Goal: Task Accomplishment & Management: Use online tool/utility

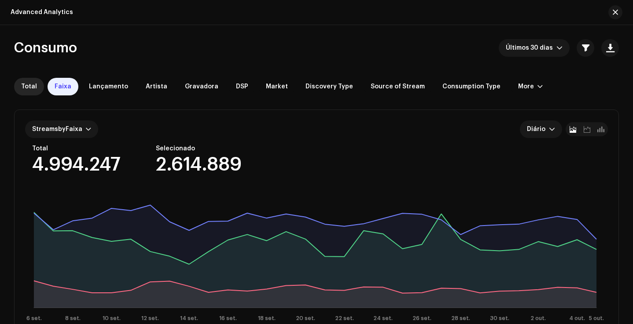
click at [35, 83] on span "Total" at bounding box center [29, 86] width 16 height 7
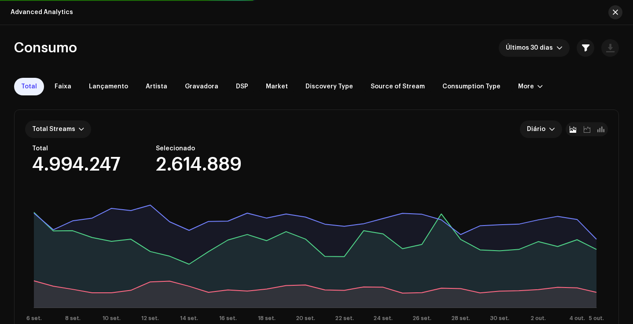
click at [614, 7] on button "button" at bounding box center [615, 12] width 14 height 14
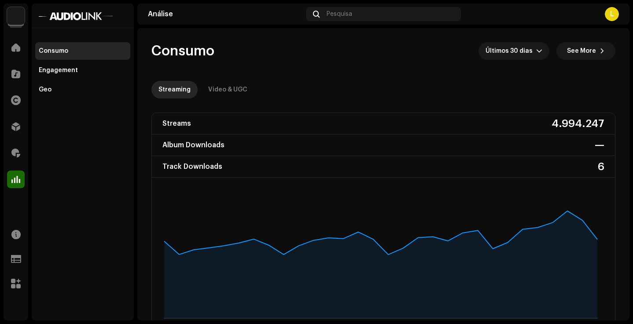
drag, startPoint x: 336, startPoint y: 41, endPoint x: 465, endPoint y: 33, distance: 129.3
click at [472, 31] on re-o-consumption-dashboard-header "Consumo Últimos 30 [PERSON_NAME] See More Streaming Video & UGC" at bounding box center [383, 66] width 464 height 77
click at [18, 92] on div at bounding box center [16, 101] width 18 height 18
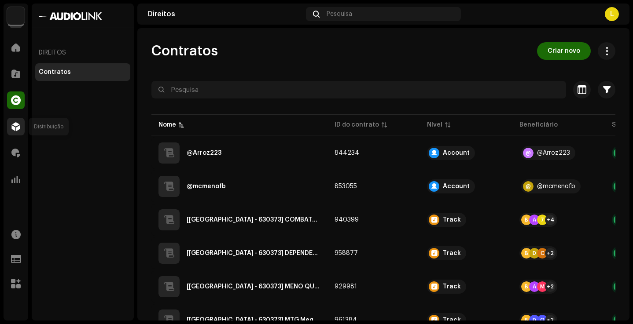
click at [21, 131] on div at bounding box center [16, 127] width 18 height 18
click at [10, 152] on div at bounding box center [16, 153] width 18 height 18
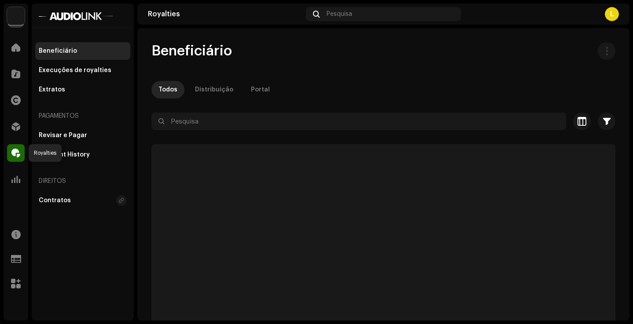
click at [23, 153] on div at bounding box center [16, 153] width 18 height 18
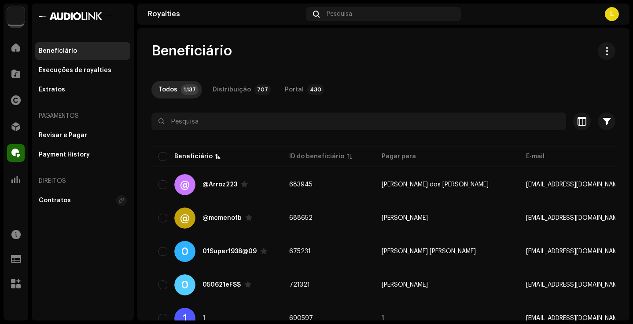
click at [6, 131] on div "Distribuição" at bounding box center [16, 126] width 25 height 25
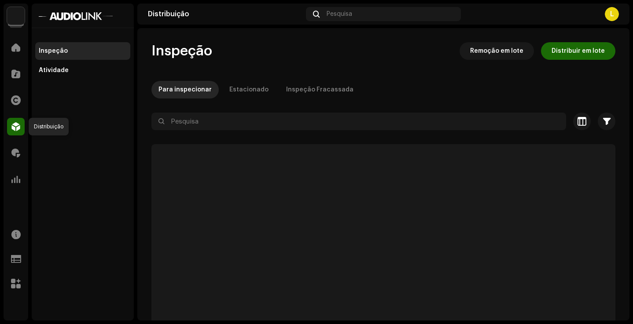
click at [8, 129] on div at bounding box center [16, 127] width 18 height 18
click at [13, 126] on span at bounding box center [15, 126] width 9 height 7
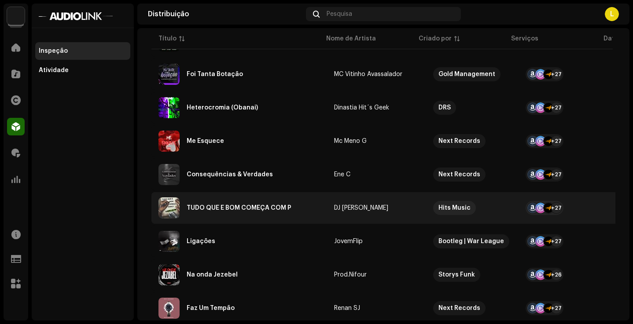
scroll to position [576, 0]
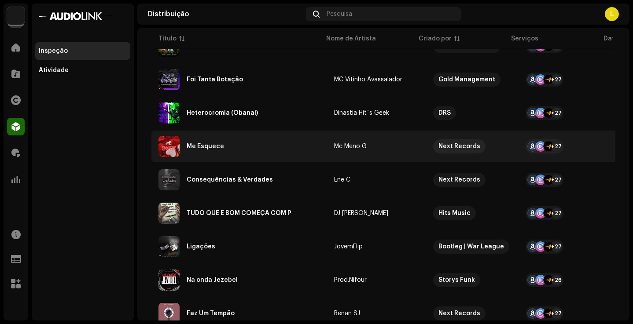
click at [234, 150] on div "Me Esquece" at bounding box center [239, 146] width 162 height 21
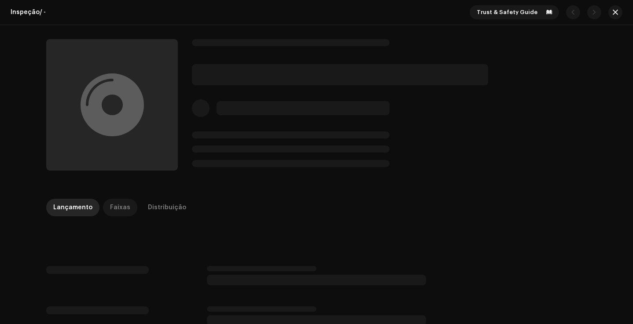
click at [113, 208] on div "Faixas" at bounding box center [120, 208] width 20 height 18
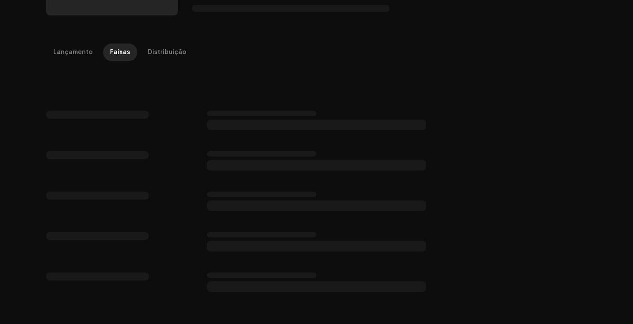
scroll to position [156, 0]
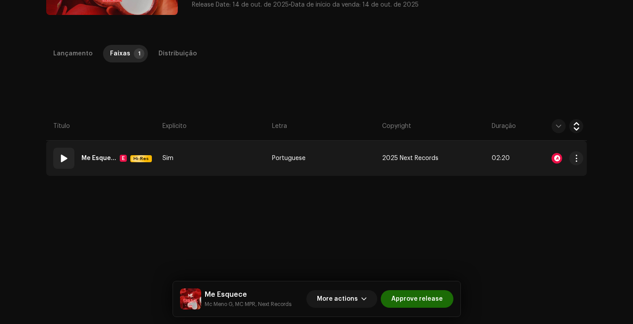
click at [358, 158] on td "Portuguese" at bounding box center [324, 158] width 110 height 35
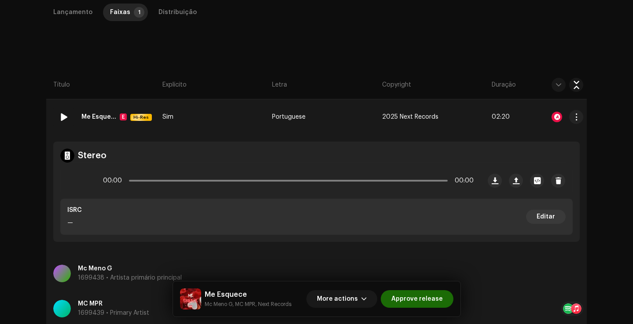
scroll to position [196, 0]
click at [579, 119] on button "button" at bounding box center [576, 118] width 14 height 14
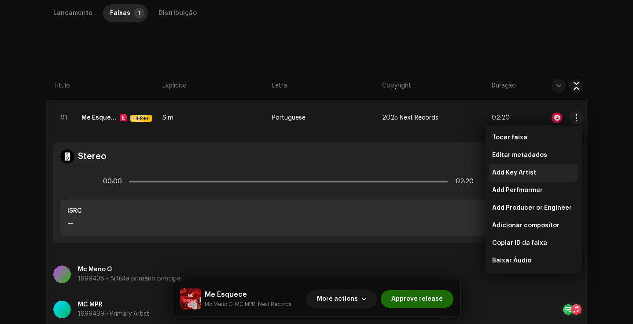
click at [529, 175] on span "Add Key Artist" at bounding box center [514, 172] width 44 height 7
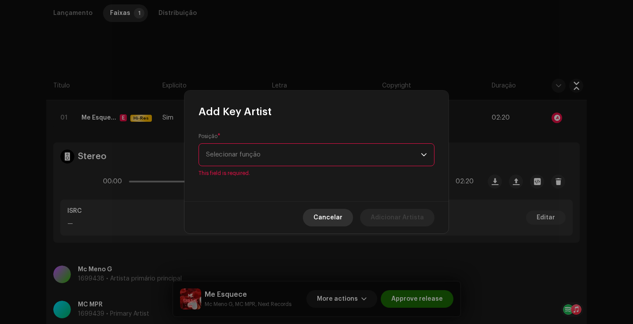
click at [335, 216] on span "Cancelar" at bounding box center [327, 218] width 29 height 18
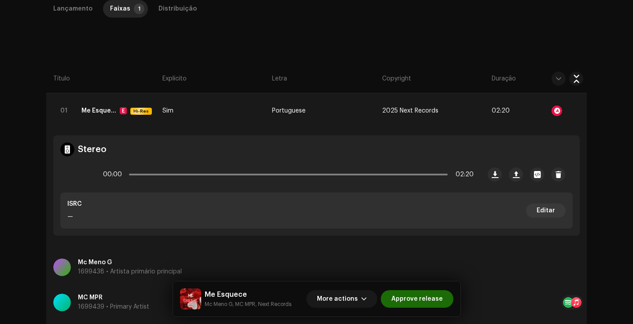
scroll to position [212, 0]
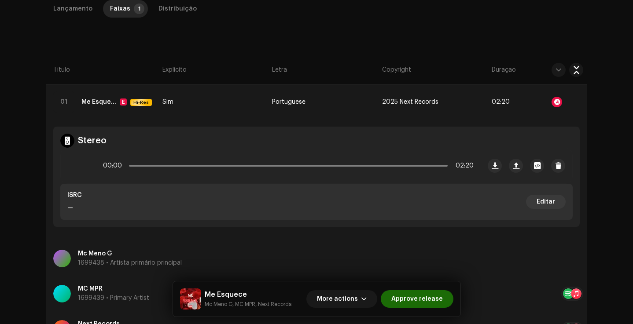
click at [543, 249] on div "Mc Meno G 1699438 • Artista primário principal" at bounding box center [316, 259] width 526 height 32
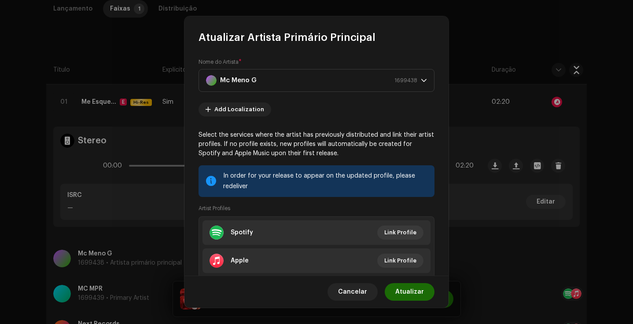
scroll to position [0, 0]
click at [254, 81] on strong "Mc Meno G" at bounding box center [238, 81] width 37 height 22
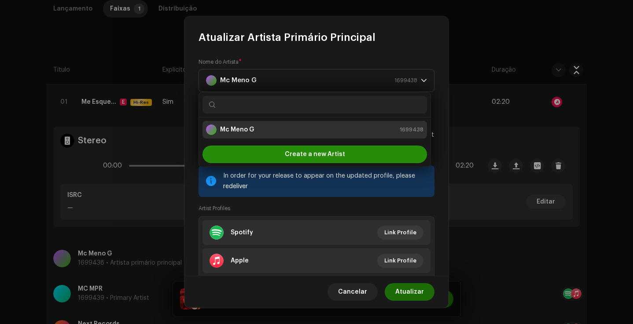
click at [297, 154] on span "Create a new Artist" at bounding box center [315, 155] width 60 height 18
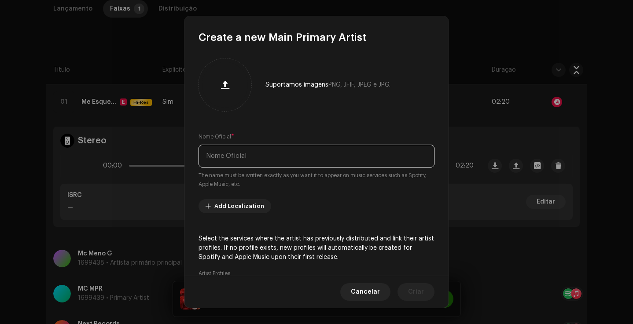
click at [250, 156] on input "text" at bounding box center [317, 156] width 236 height 23
type input "Meno G Mc"
click at [416, 294] on span "Criar" at bounding box center [416, 292] width 16 height 18
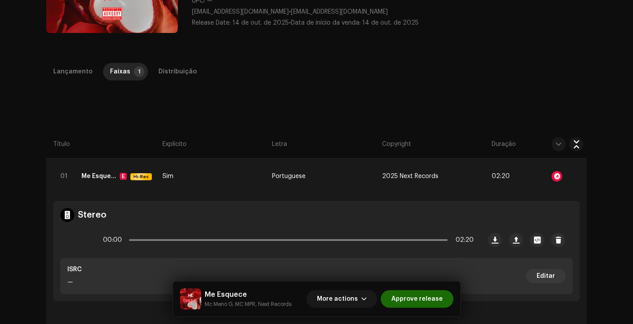
scroll to position [130, 0]
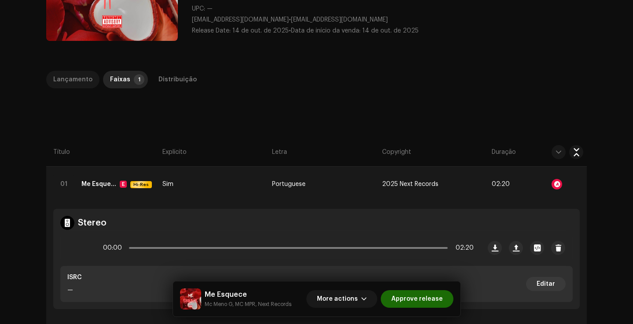
click at [74, 82] on div "Lançamento" at bounding box center [72, 80] width 39 height 18
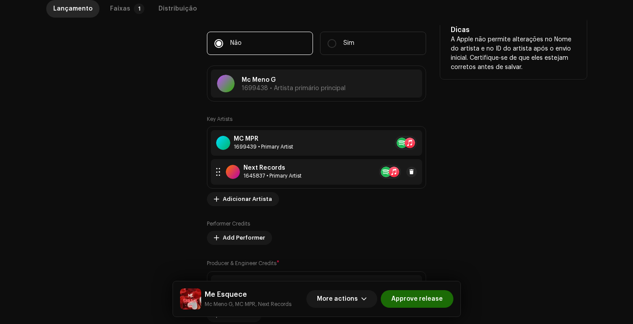
scroll to position [508, 0]
click at [315, 90] on span "1699438 • Artista primário principal" at bounding box center [294, 88] width 104 height 6
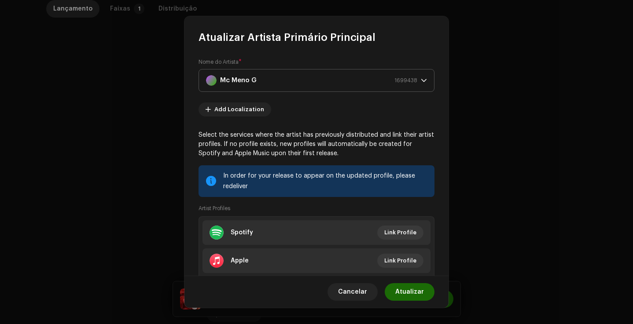
click at [251, 75] on strong "Mc Meno G" at bounding box center [238, 81] width 37 height 22
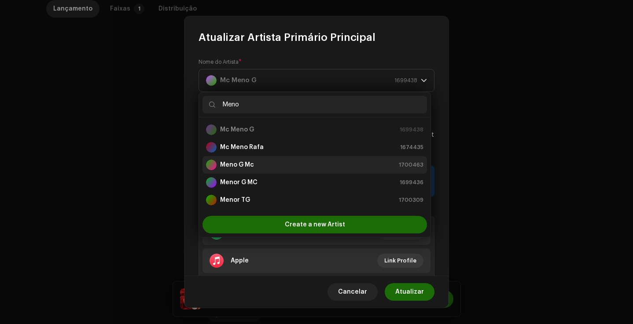
type input "Meno"
click at [261, 166] on div "Meno G Mc 1700463" at bounding box center [314, 165] width 217 height 11
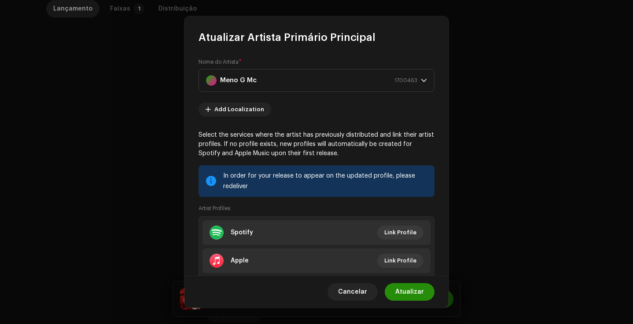
click at [418, 291] on span "Atualizar" at bounding box center [409, 292] width 29 height 18
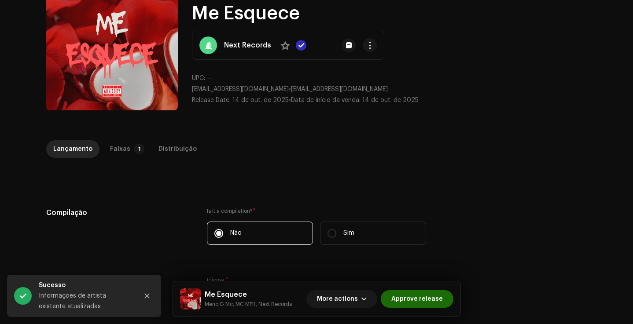
scroll to position [58, 0]
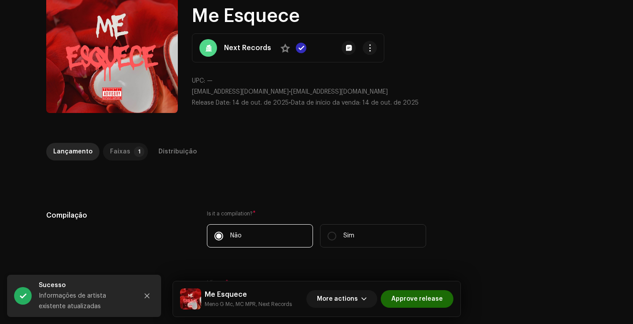
click at [116, 154] on div "Faixas" at bounding box center [120, 152] width 20 height 18
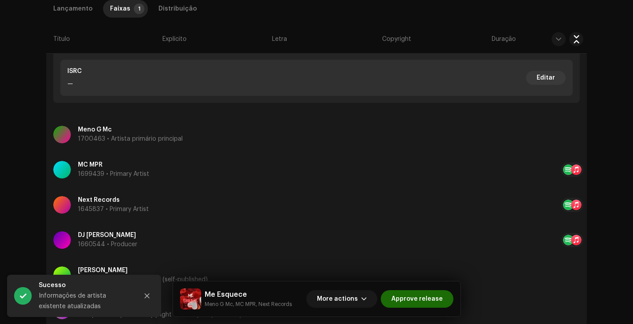
scroll to position [334, 0]
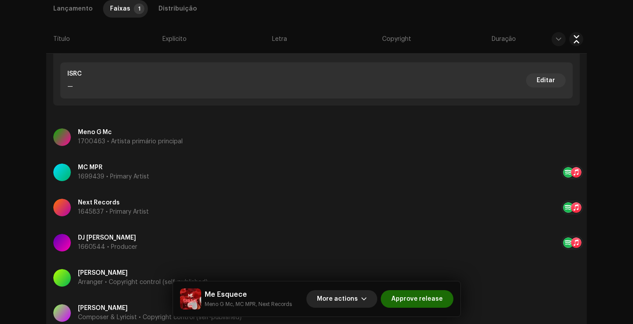
click at [355, 300] on span "More actions" at bounding box center [337, 300] width 41 height 18
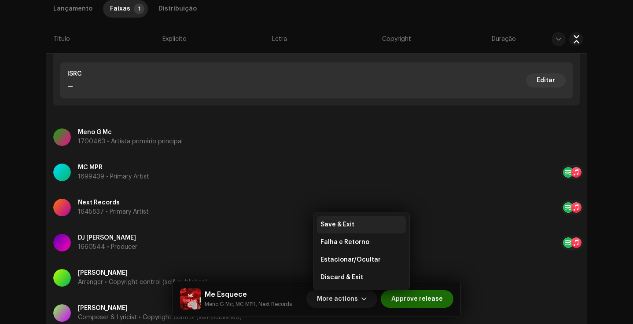
click at [338, 221] on div "Save & Exit" at bounding box center [361, 225] width 89 height 18
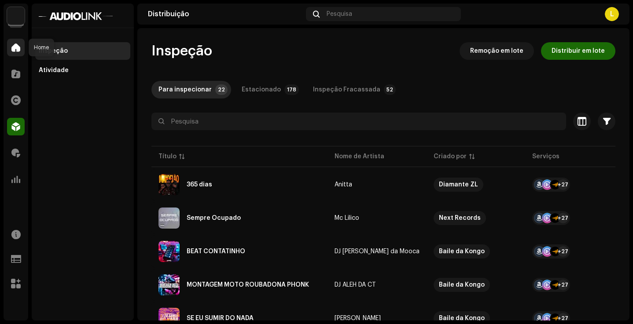
click at [13, 45] on span at bounding box center [15, 47] width 9 height 7
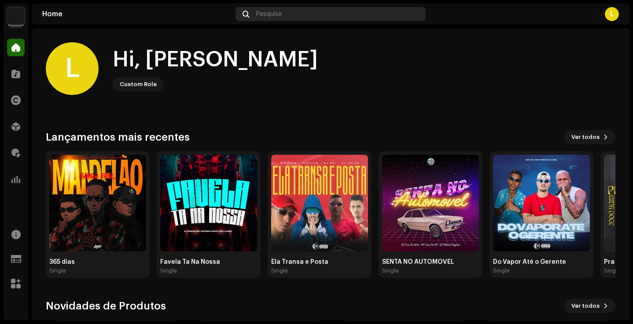
click at [291, 16] on div "Pesquisa" at bounding box center [330, 14] width 190 height 14
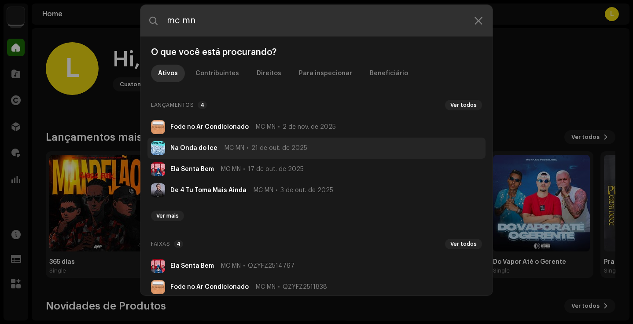
type input "mc mn"
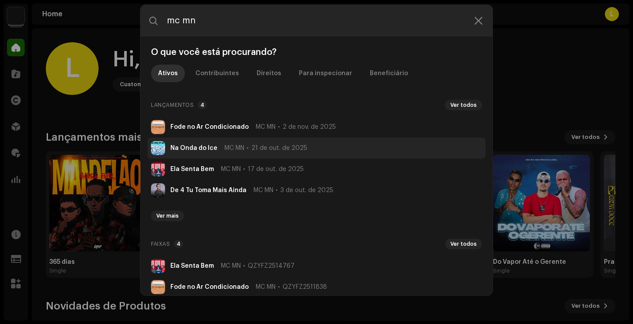
click at [202, 149] on strong "Na Onda do Ice" at bounding box center [193, 148] width 47 height 7
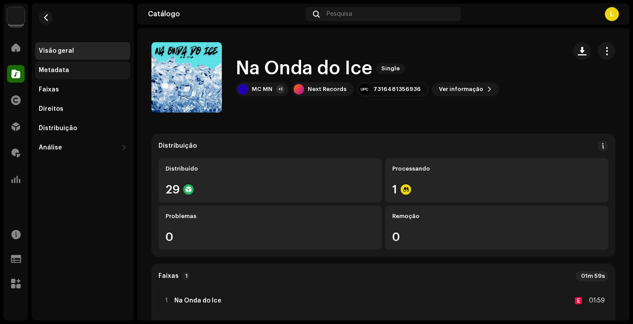
click at [85, 72] on div "Metadata" at bounding box center [83, 70] width 88 height 7
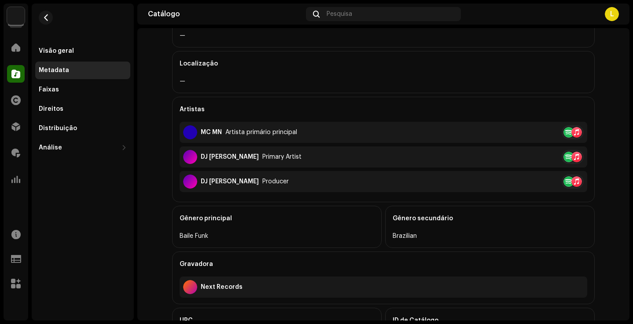
scroll to position [195, 0]
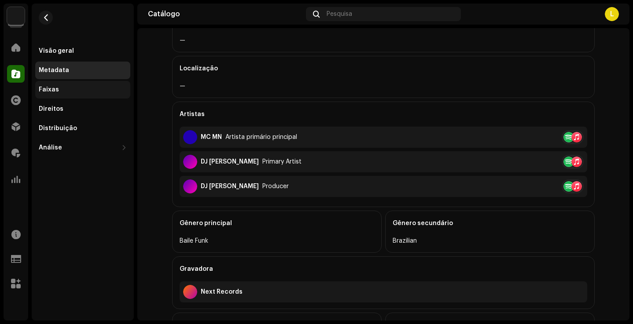
click at [101, 92] on div "Faixas" at bounding box center [83, 89] width 88 height 7
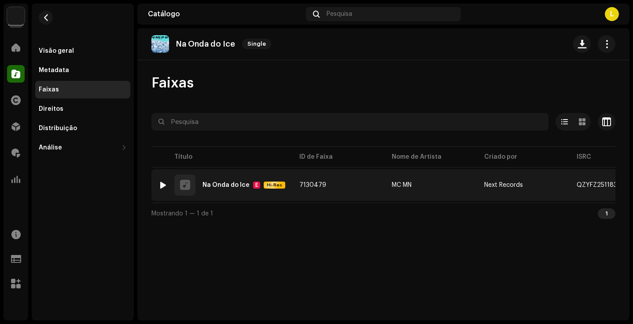
click at [221, 180] on div "1 Na Onda do Ice E Hi-Res" at bounding box center [221, 185] width 127 height 21
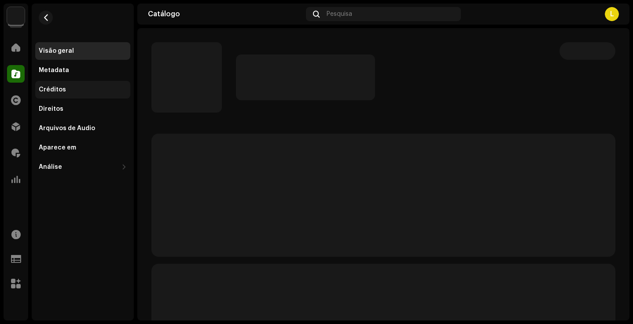
click at [57, 92] on div "Créditos" at bounding box center [52, 89] width 27 height 7
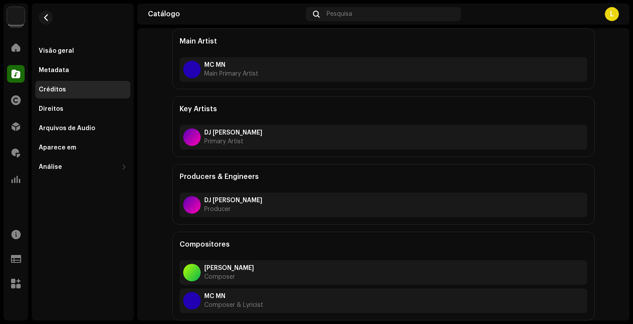
scroll to position [85, 0]
